Goal: Task Accomplishment & Management: Manage account settings

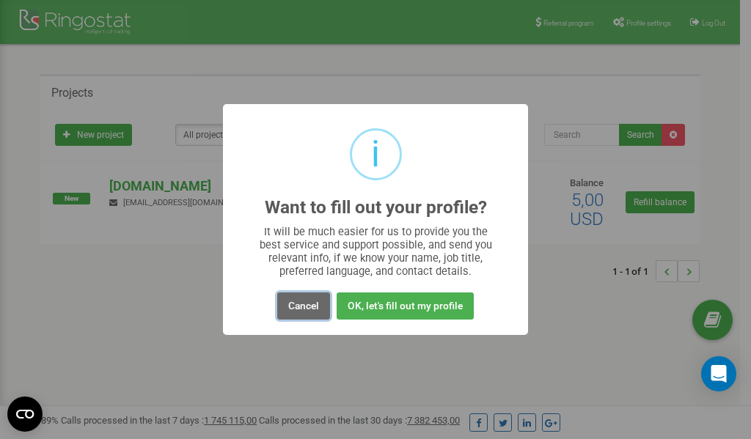
click at [303, 306] on button "Cancel" at bounding box center [303, 306] width 53 height 27
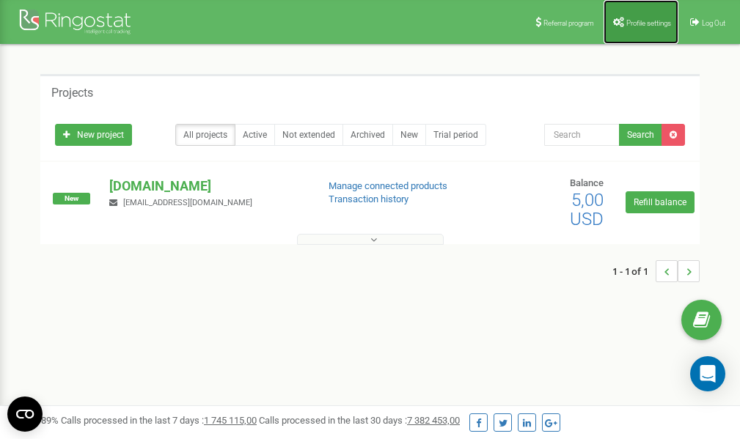
click at [635, 25] on span "Profile settings" at bounding box center [648, 23] width 45 height 8
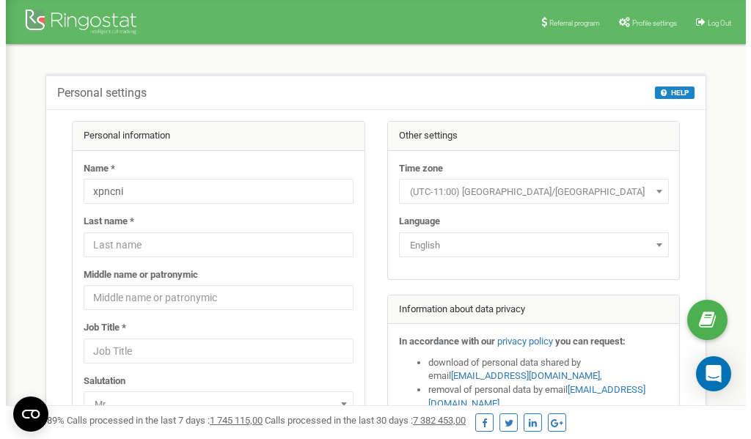
scroll to position [73, 0]
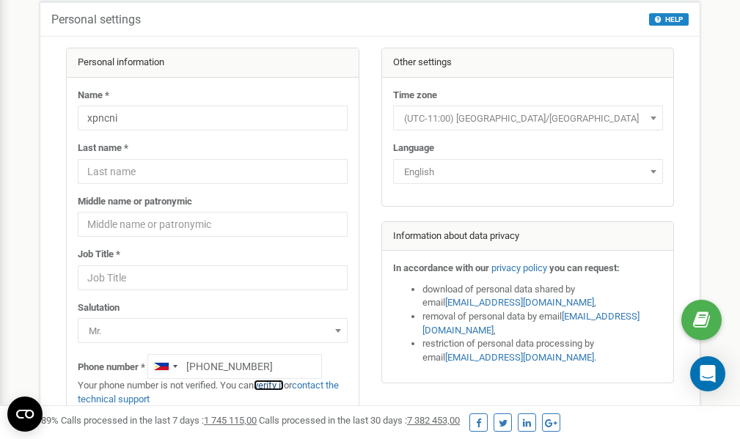
click at [274, 384] on link "verify it" at bounding box center [269, 385] width 30 height 11
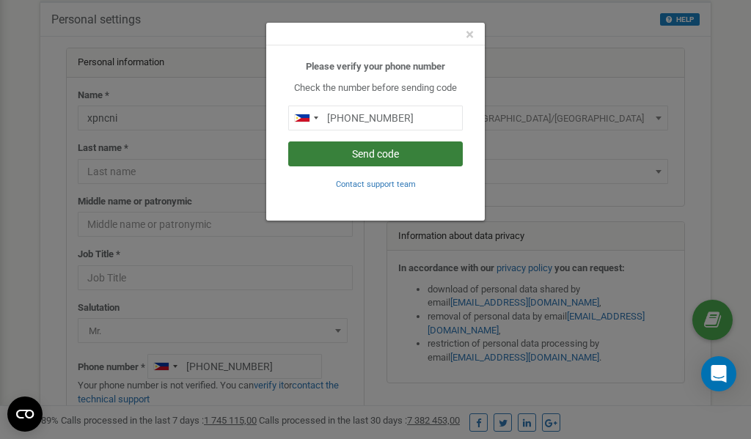
click at [365, 155] on button "Send code" at bounding box center [375, 154] width 175 height 25
